Goal: Entertainment & Leisure: Consume media (video, audio)

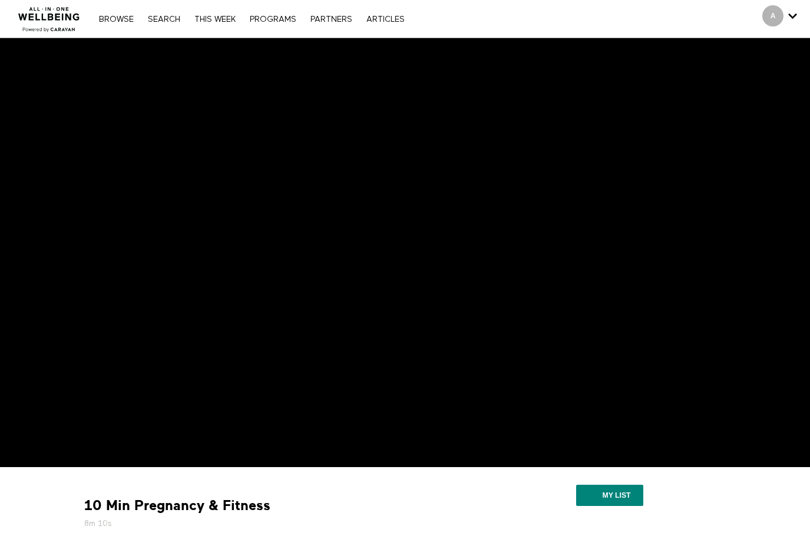
scroll to position [3, 0]
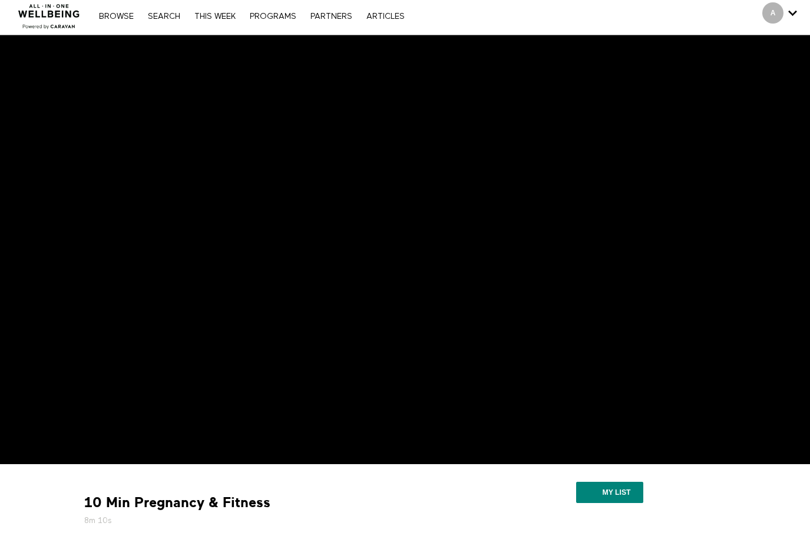
drag, startPoint x: 84, startPoint y: 526, endPoint x: 135, endPoint y: 524, distance: 51.3
click at [135, 524] on h5 "8m 10s" at bounding box center [281, 521] width 395 height 12
